Goal: Navigation & Orientation: Find specific page/section

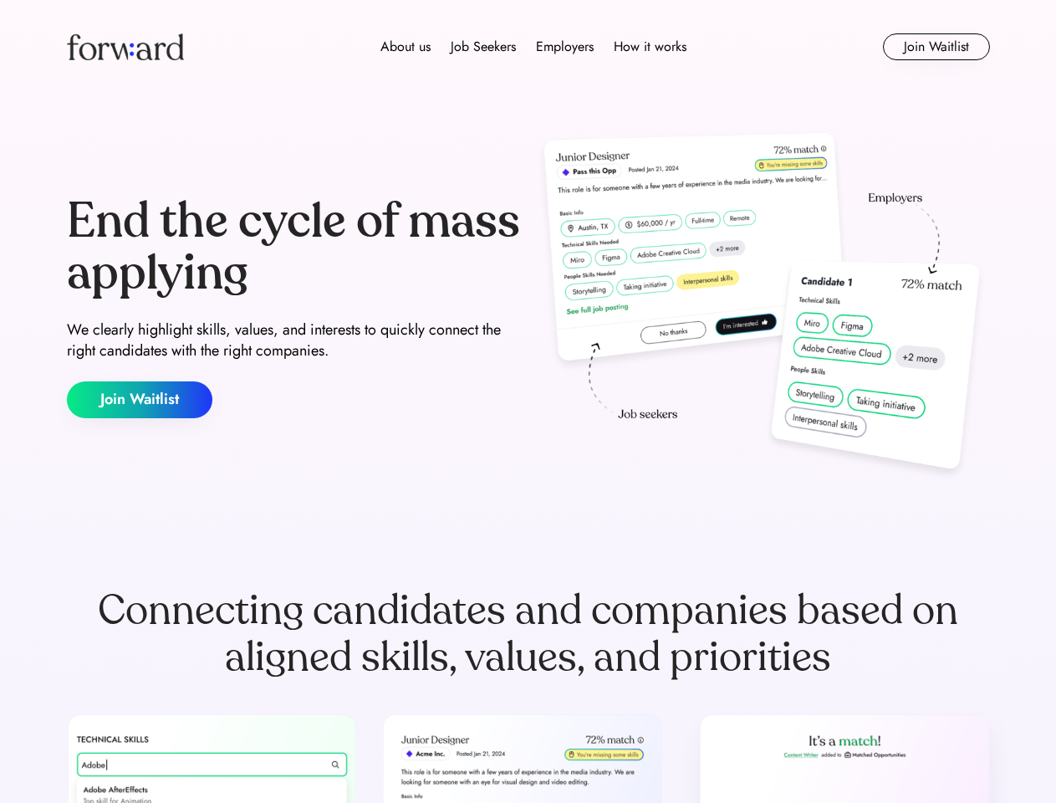
click at [528, 401] on div "End the cycle of mass applying We clearly highlight skills, values, and interes…" at bounding box center [528, 307] width 923 height 360
click at [528, 47] on div "About us Job Seekers Employers How it works" at bounding box center [533, 47] width 659 height 20
click at [125, 47] on img at bounding box center [125, 46] width 117 height 27
click at [533, 47] on div "About us Job Seekers Employers How it works" at bounding box center [533, 47] width 659 height 20
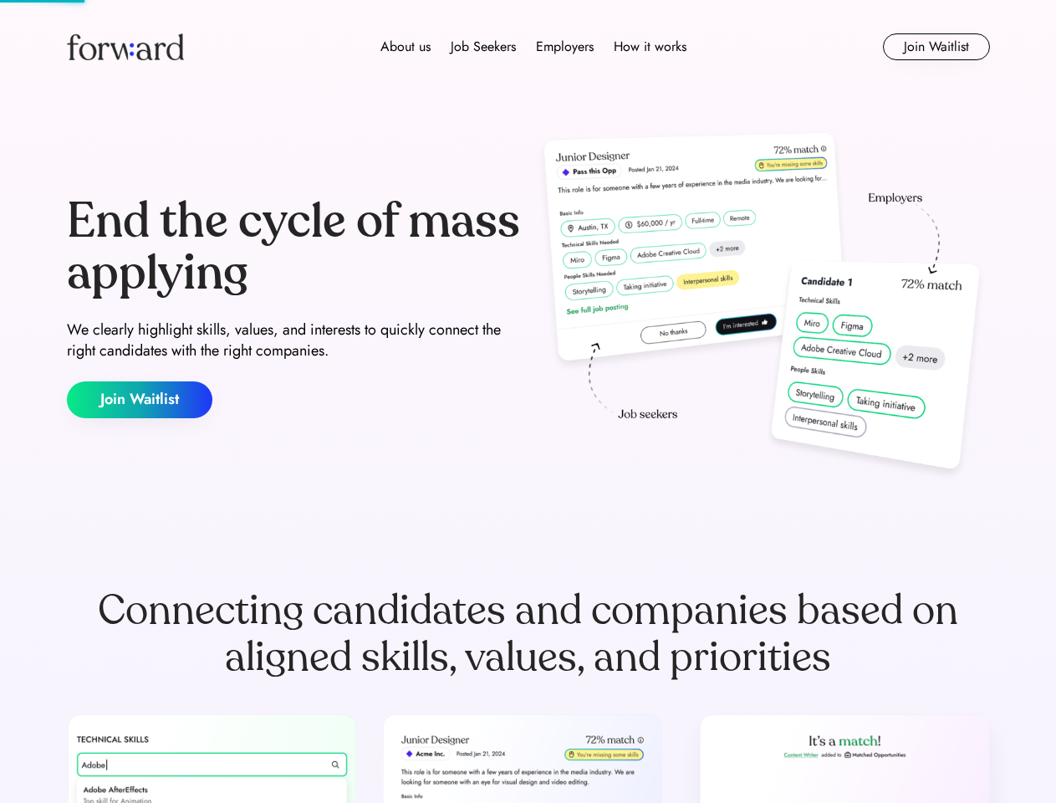
click at [406, 47] on div "About us" at bounding box center [405, 47] width 50 height 20
click at [483, 47] on div "Job Seekers" at bounding box center [483, 47] width 65 height 20
click at [564, 47] on div "Employers" at bounding box center [565, 47] width 58 height 20
click at [649, 47] on div "How it works" at bounding box center [650, 47] width 73 height 20
click at [936, 47] on button "Join Waitlist" at bounding box center [936, 46] width 107 height 27
